Goal: Information Seeking & Learning: Learn about a topic

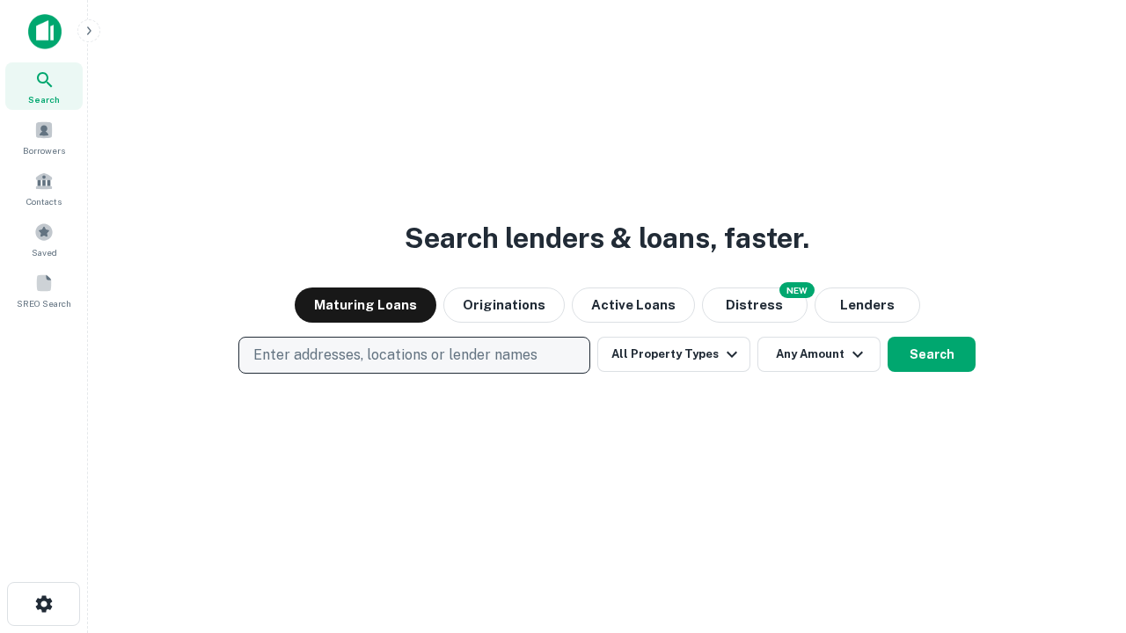
click at [413, 355] on p "Enter addresses, locations or lender names" at bounding box center [395, 355] width 284 height 21
type input "**********"
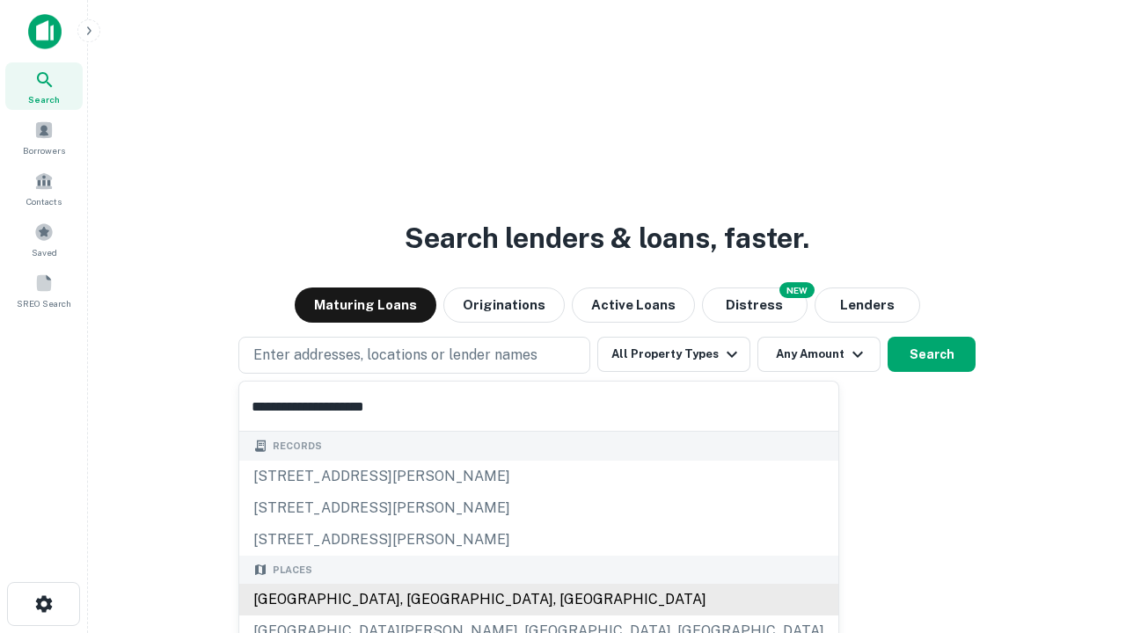
click at [420, 600] on div "Santa Monica, CA, USA" at bounding box center [538, 600] width 599 height 32
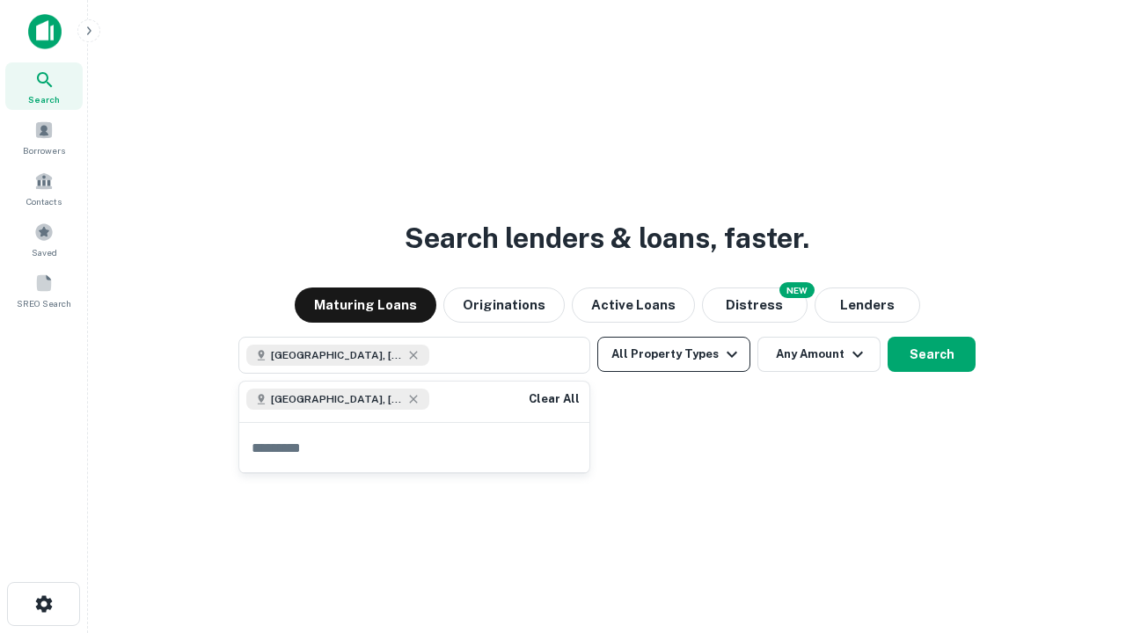
click at [674, 354] on button "All Property Types" at bounding box center [673, 354] width 153 height 35
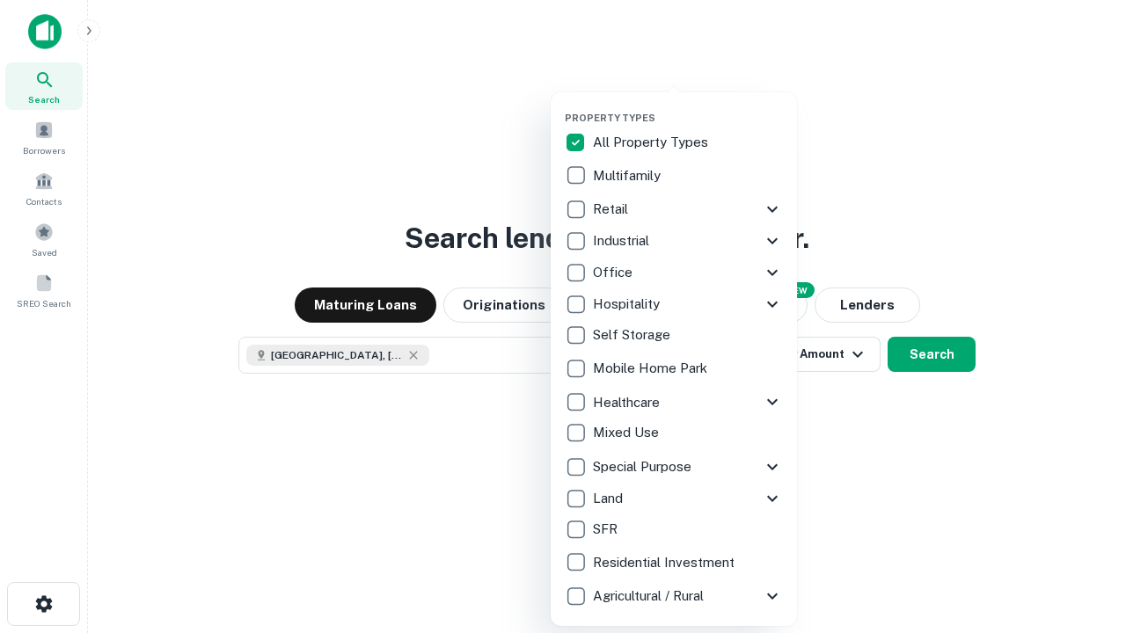
click at [688, 106] on button "button" at bounding box center [688, 106] width 246 height 1
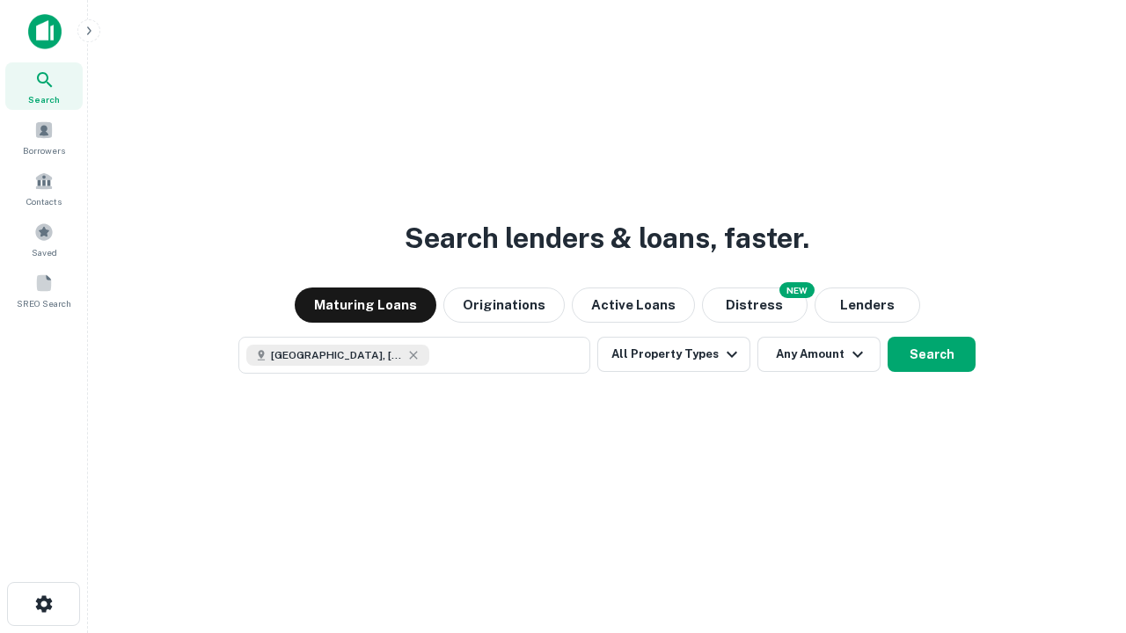
scroll to position [28, 0]
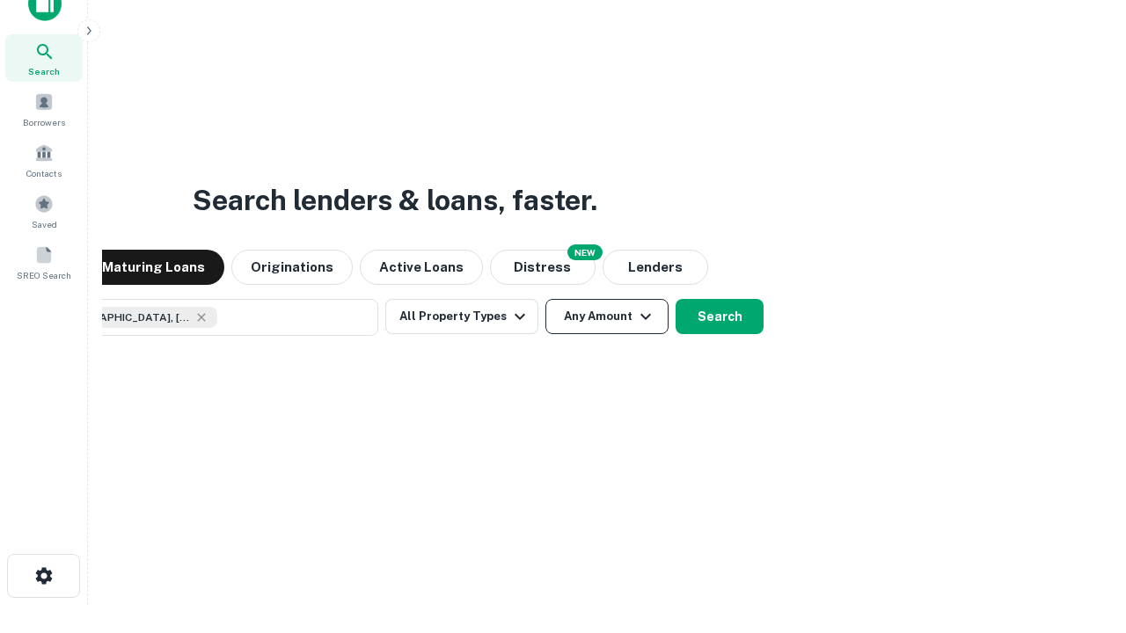
click at [545, 299] on button "Any Amount" at bounding box center [606, 316] width 123 height 35
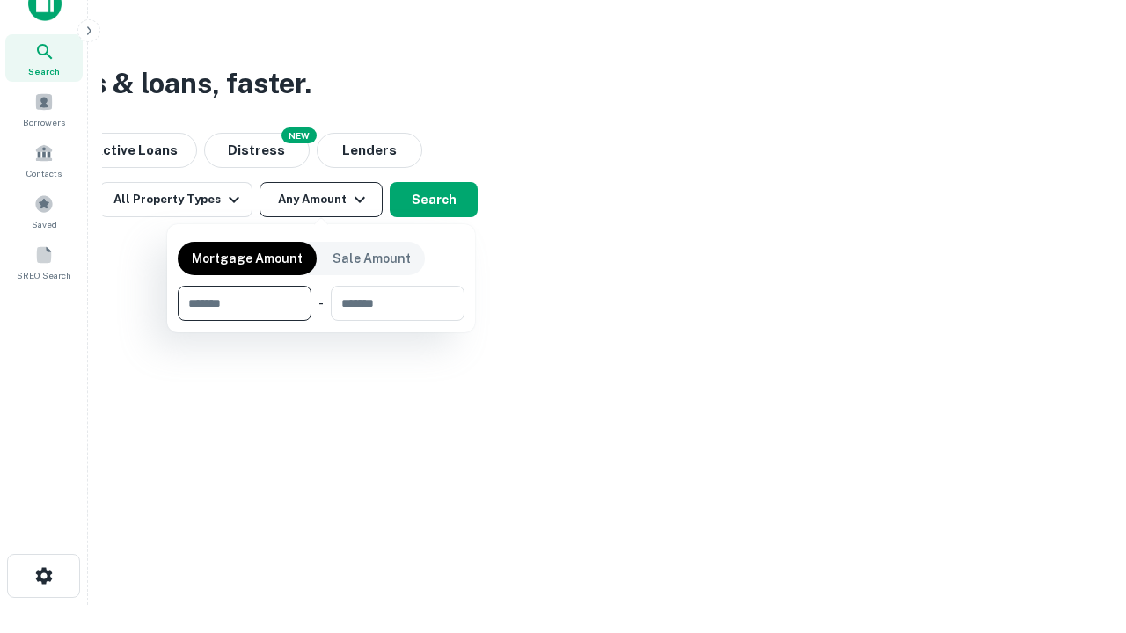
type input "*******"
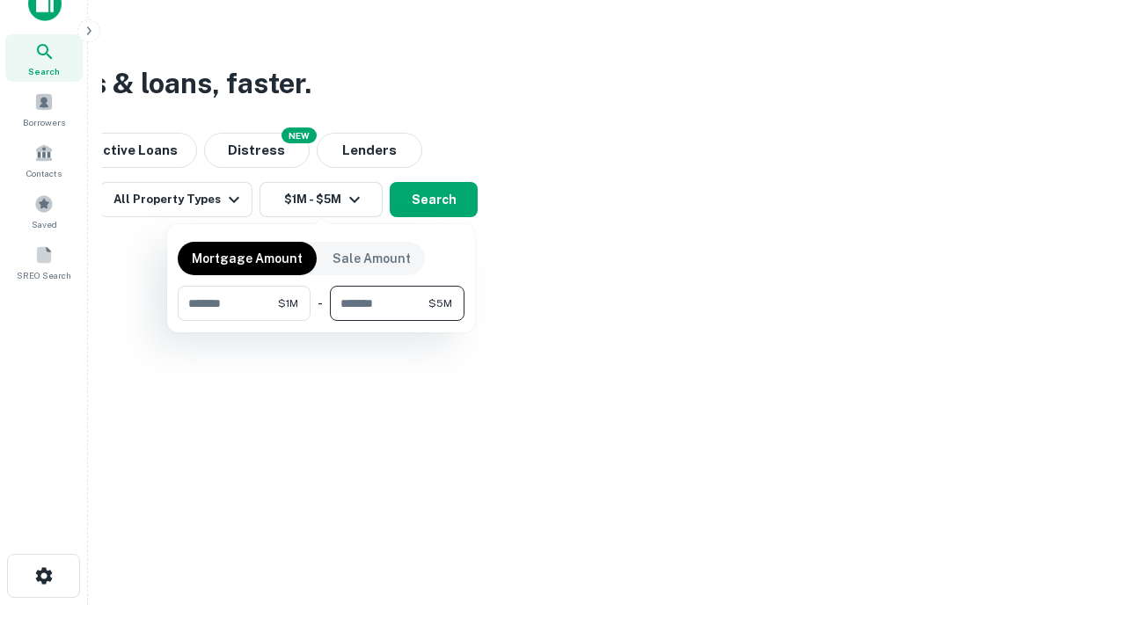
type input "*******"
click at [321, 321] on button "button" at bounding box center [321, 321] width 287 height 1
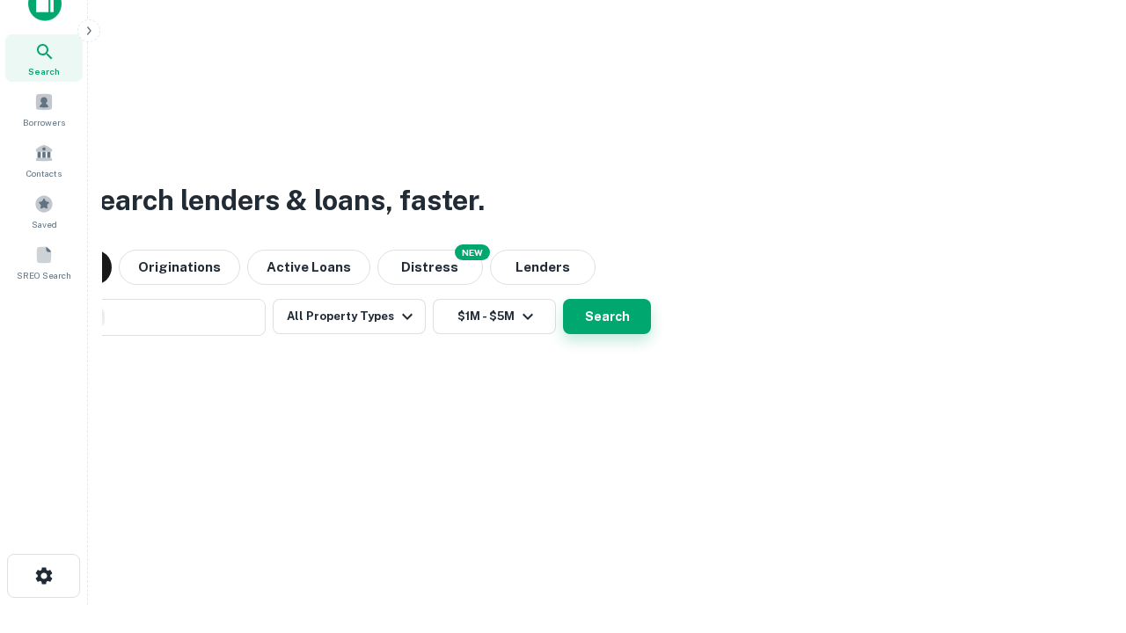
click at [563, 299] on button "Search" at bounding box center [607, 316] width 88 height 35
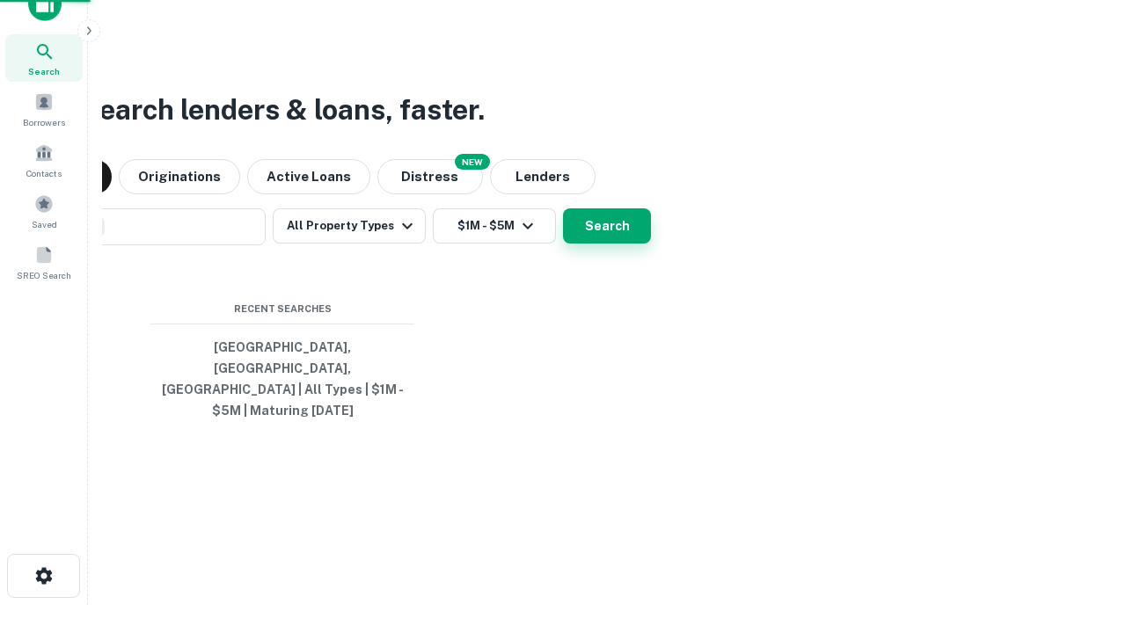
scroll to position [57, 498]
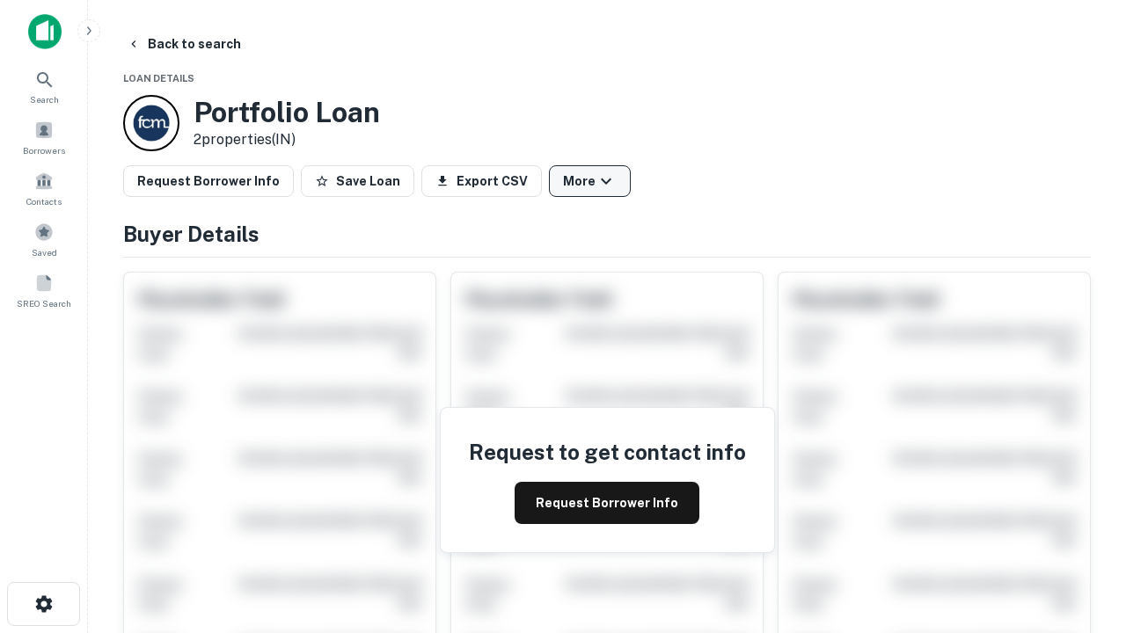
click at [589, 181] on button "More" at bounding box center [590, 181] width 82 height 32
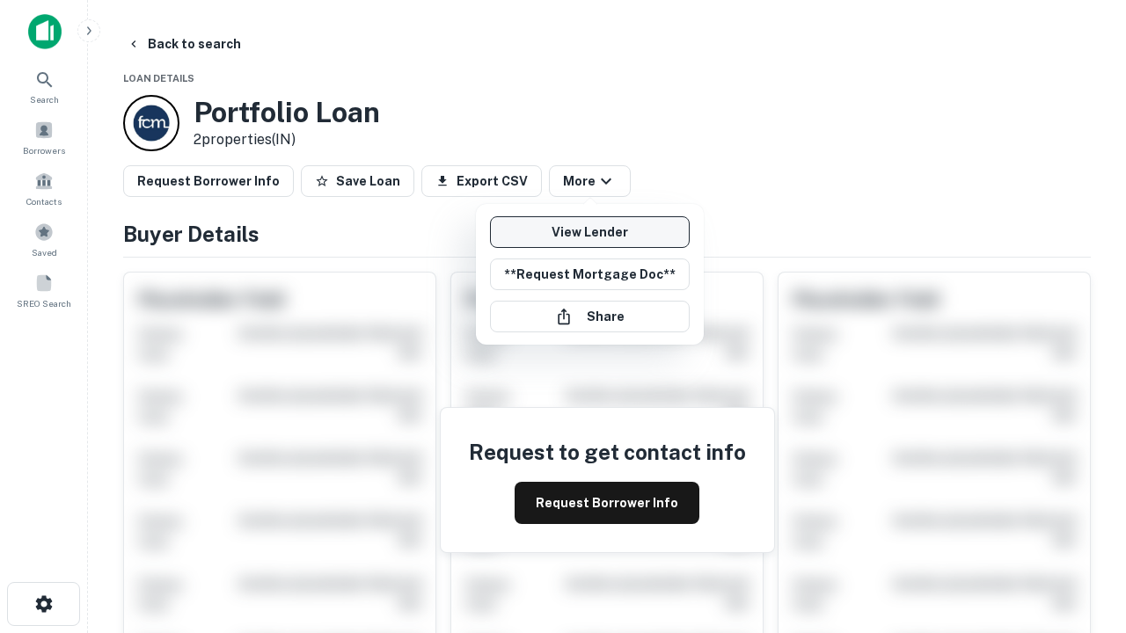
click at [589, 232] on link "View Lender" at bounding box center [590, 232] width 200 height 32
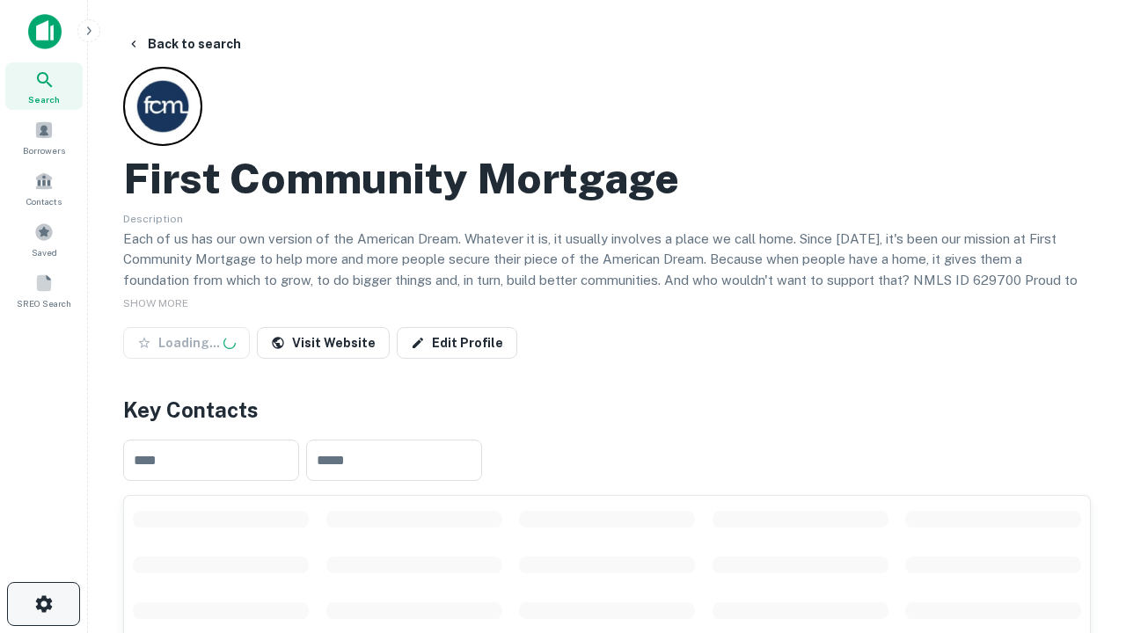
click at [43, 604] on icon "button" at bounding box center [43, 604] width 21 height 21
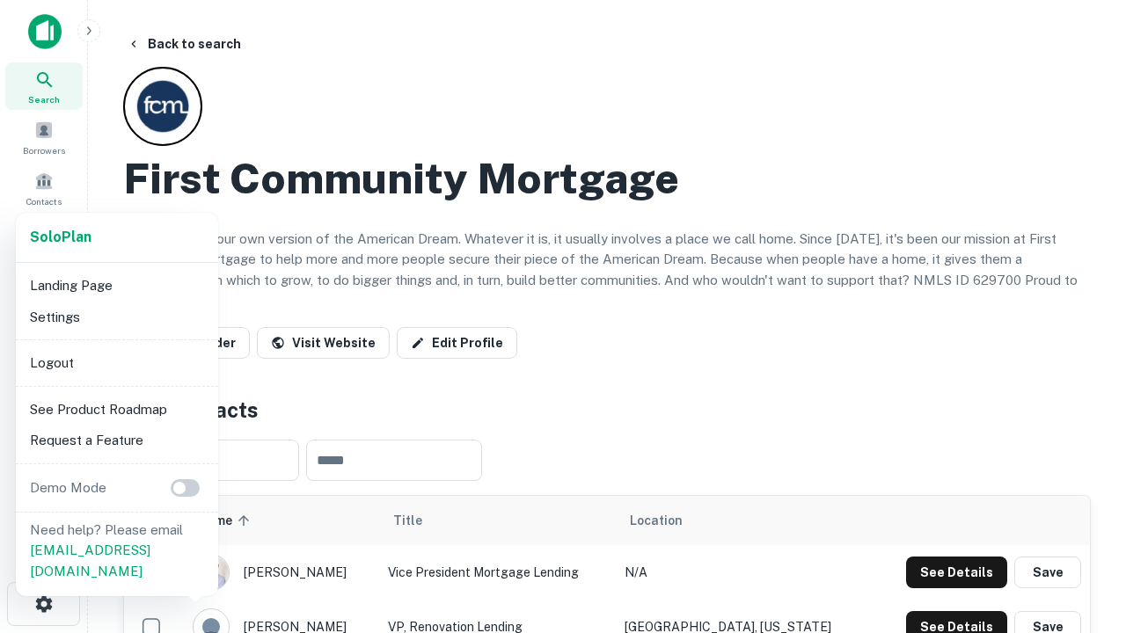
click at [116, 362] on li "Logout" at bounding box center [117, 363] width 188 height 32
